Goal: Transaction & Acquisition: Book appointment/travel/reservation

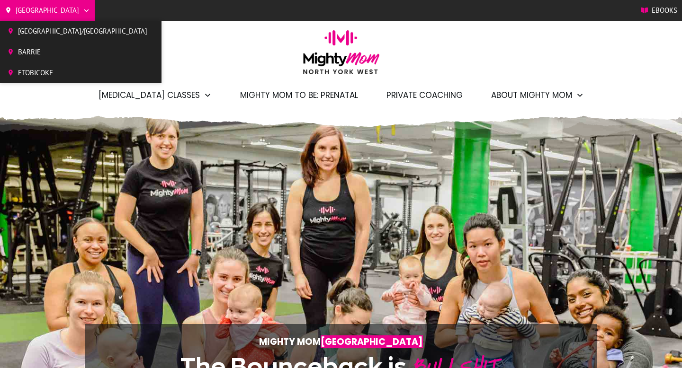
click at [43, 36] on span "[GEOGRAPHIC_DATA]/[GEOGRAPHIC_DATA]" at bounding box center [82, 31] width 129 height 14
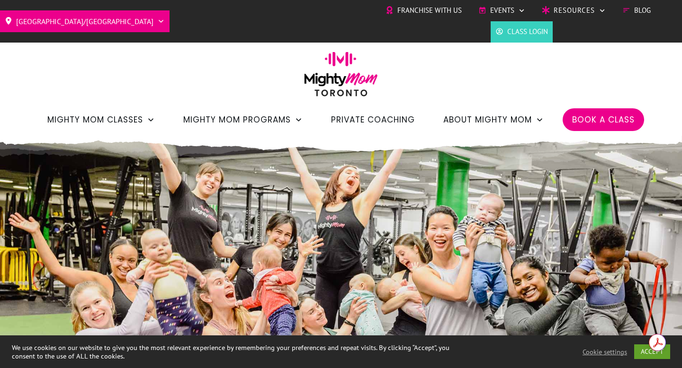
click at [594, 120] on span "Book a Class" at bounding box center [603, 120] width 63 height 16
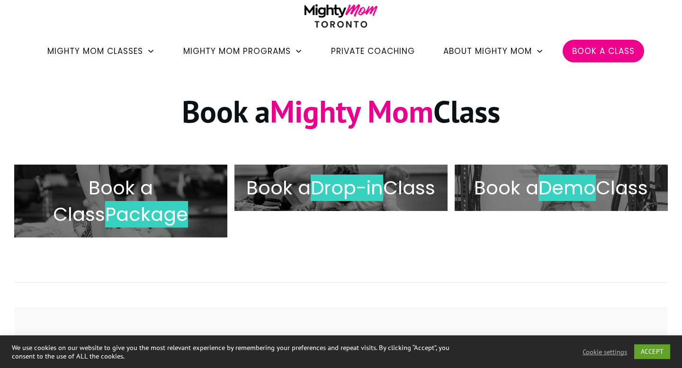
scroll to position [69, 0]
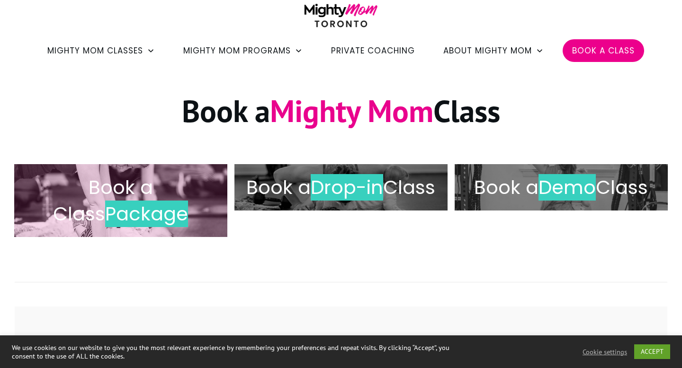
click at [123, 215] on span "Package" at bounding box center [146, 214] width 83 height 27
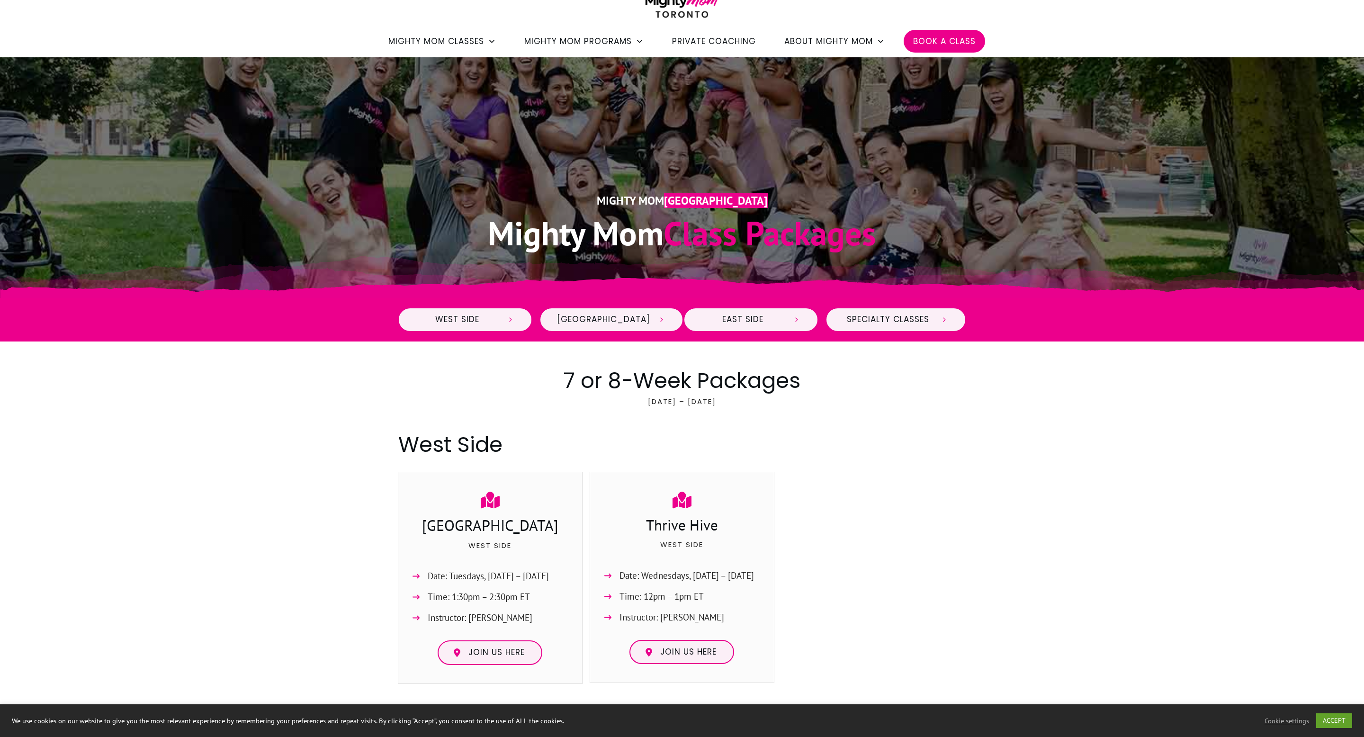
scroll to position [52, 0]
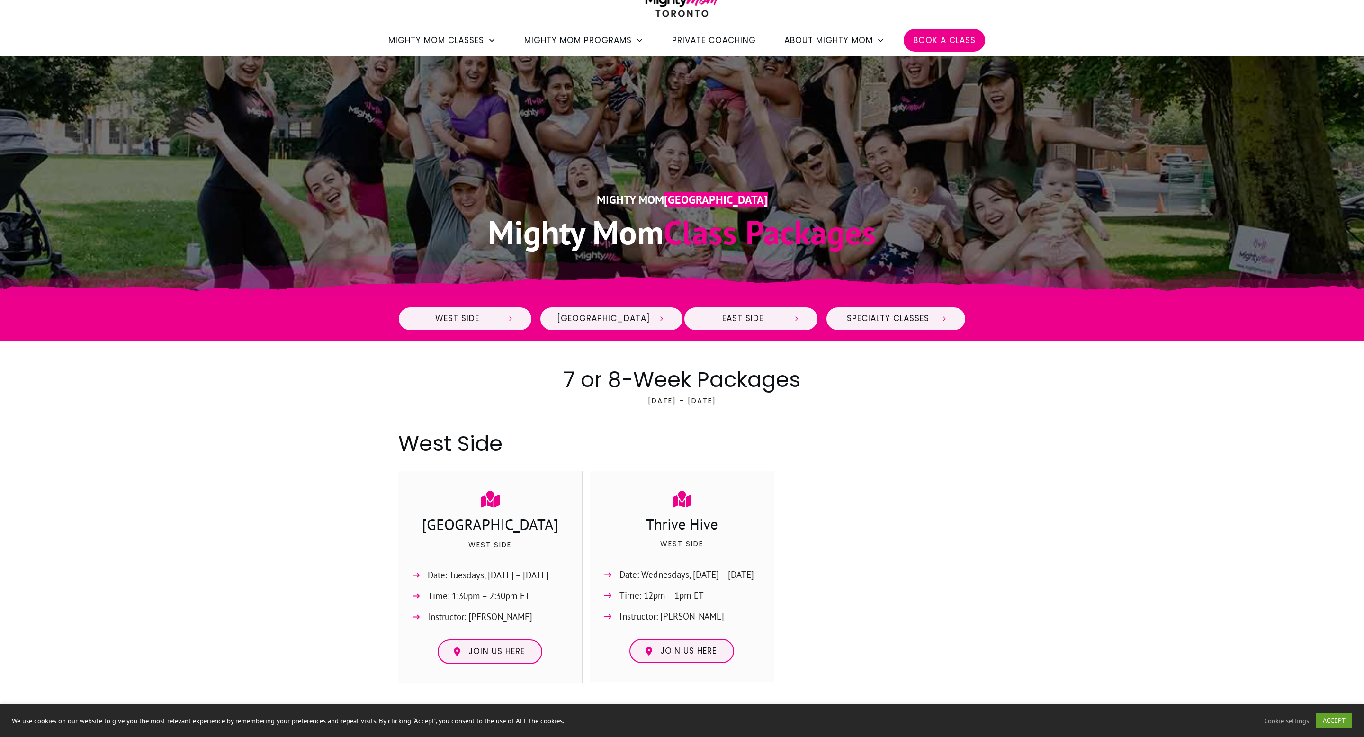
scroll to position [60, 0]
